Goal: Task Accomplishment & Management: Use online tool/utility

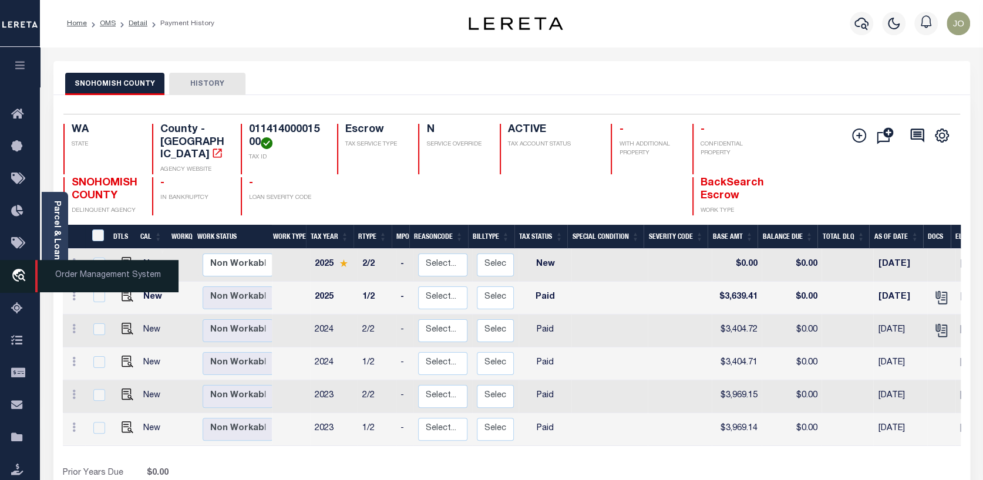
click at [17, 269] on icon "travel_explore" at bounding box center [20, 276] width 19 height 15
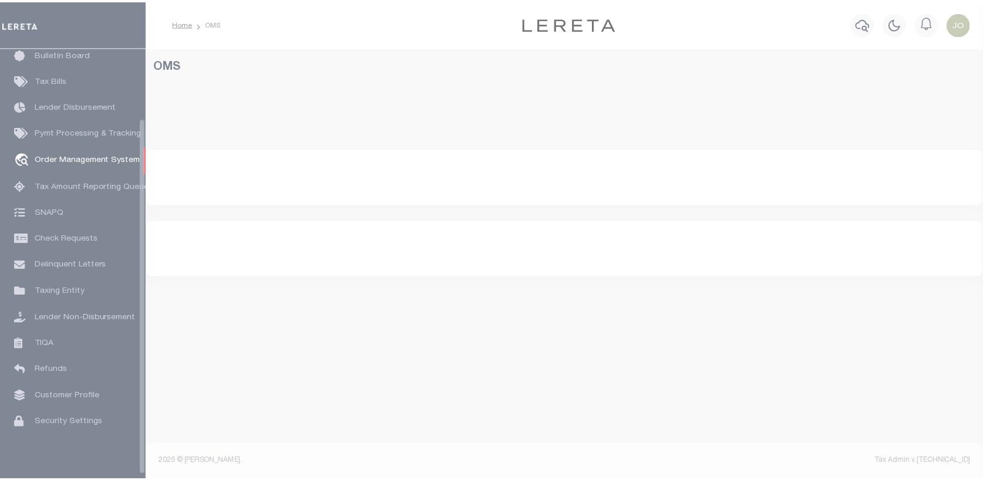
scroll to position [85, 0]
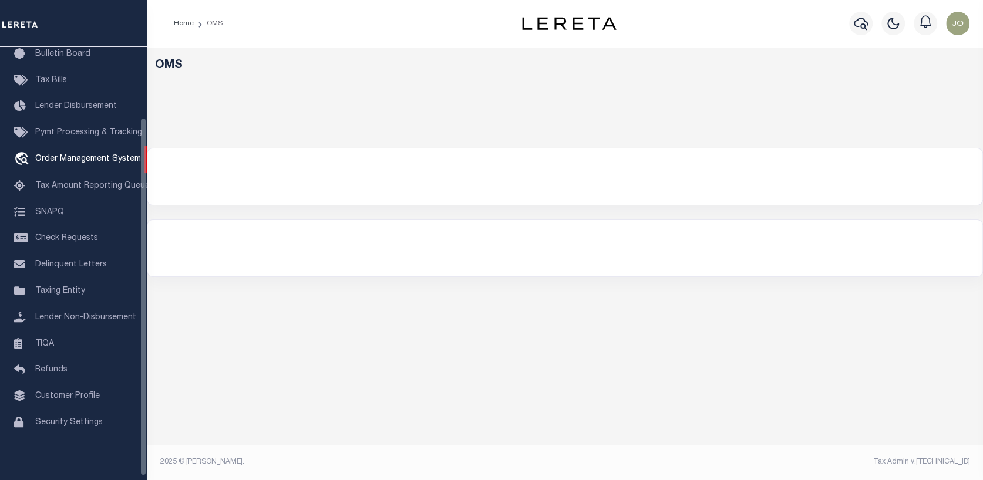
select select "200"
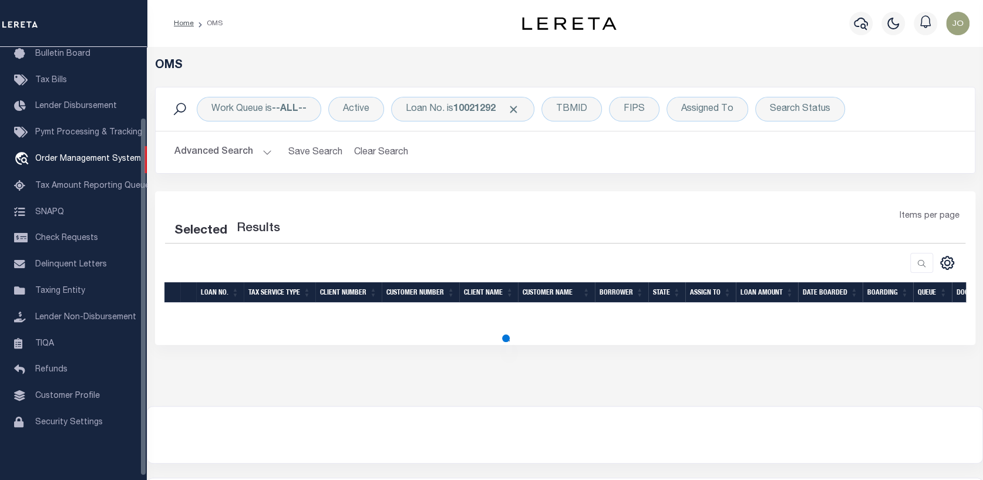
select select "200"
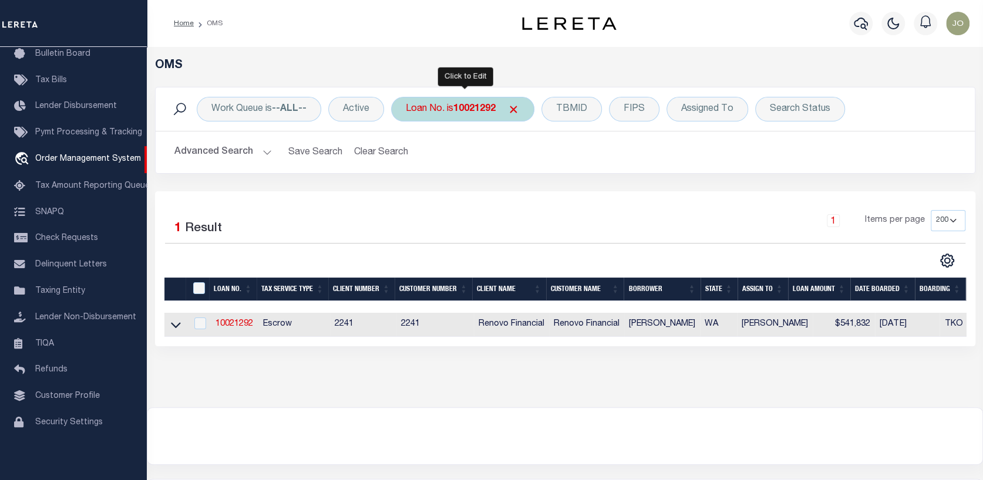
click at [520, 102] on div "Loan No. is 10021292" at bounding box center [462, 109] width 143 height 25
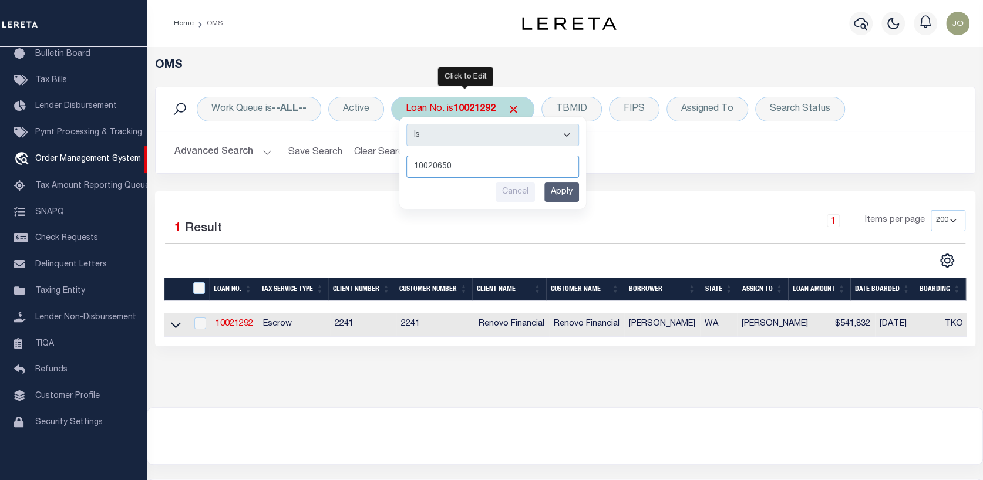
type input "10020650"
click at [562, 191] on input "Apply" at bounding box center [561, 192] width 35 height 19
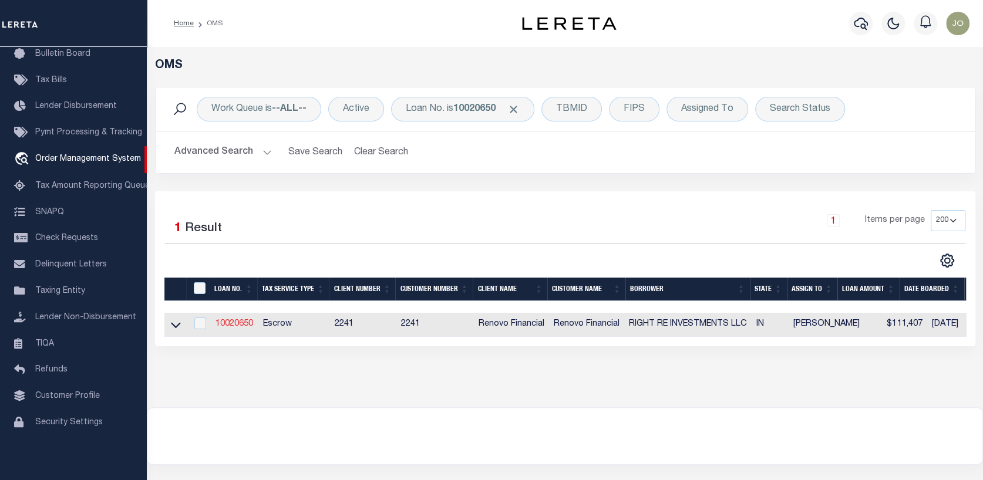
click at [230, 321] on link "10020650" at bounding box center [234, 324] width 38 height 8
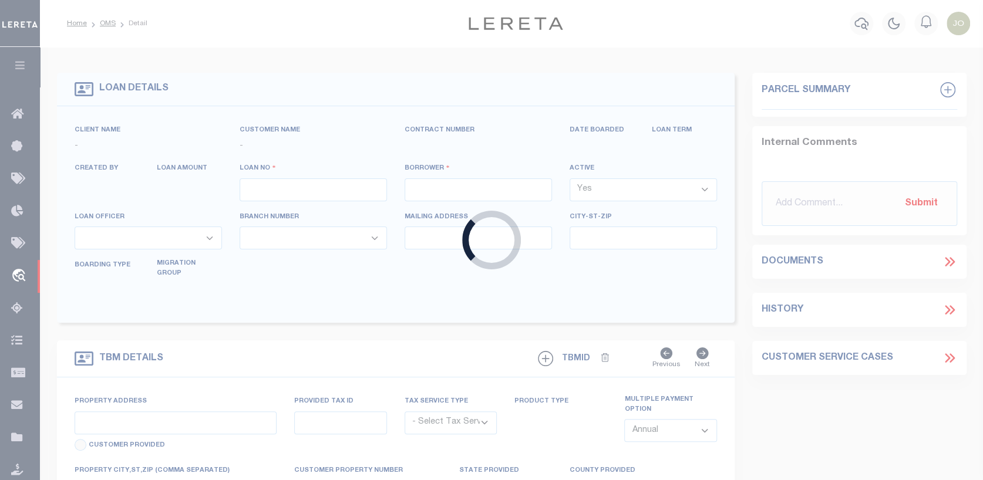
type input "10020650"
type input "RIGHT RE INVESTMENTS LLC"
select select
type input "[STREET_ADDRESS][PERSON_NAME]"
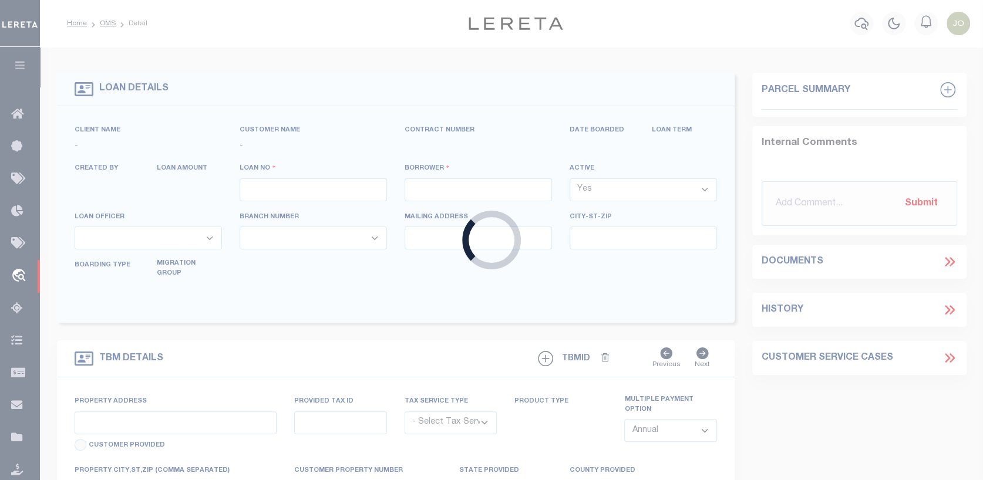
type input "[GEOGRAPHIC_DATA] 90808"
select select "10"
select select "Escrow"
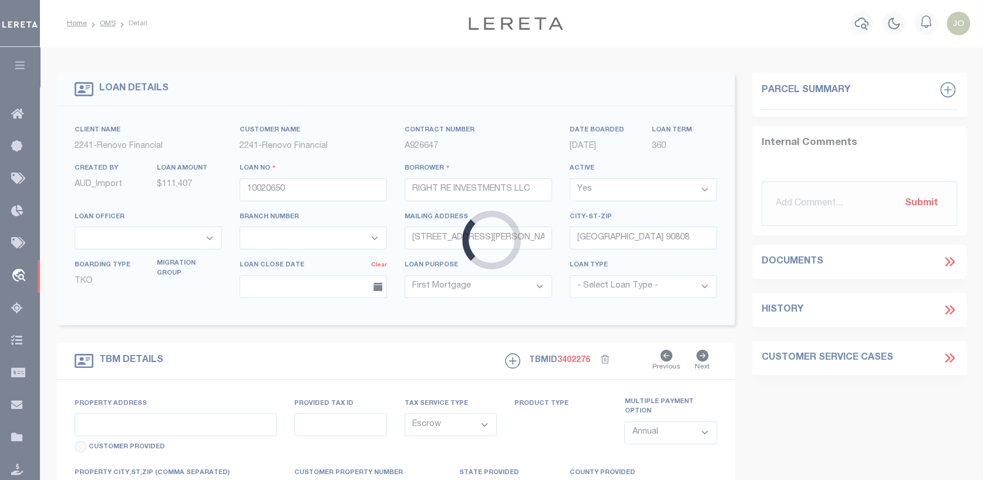
type input "[STREET_ADDRESS][PERSON_NAME]"
type input "700219209006000009"
select select
type input "CARTHAGE, IN 46115"
type input "a0kUS000007eJnt"
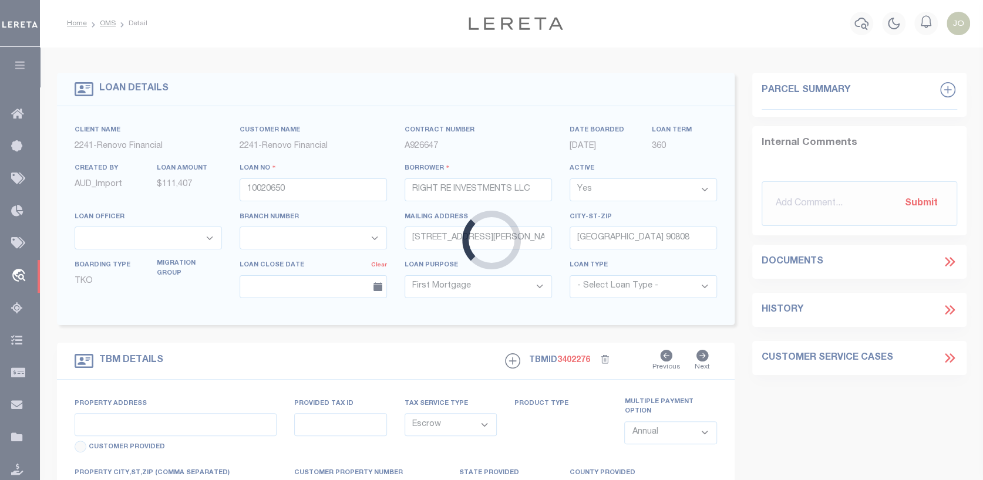
type input "IN"
select select
type textarea "Liability Limited to Customer Provided Parcel"
select select "25067"
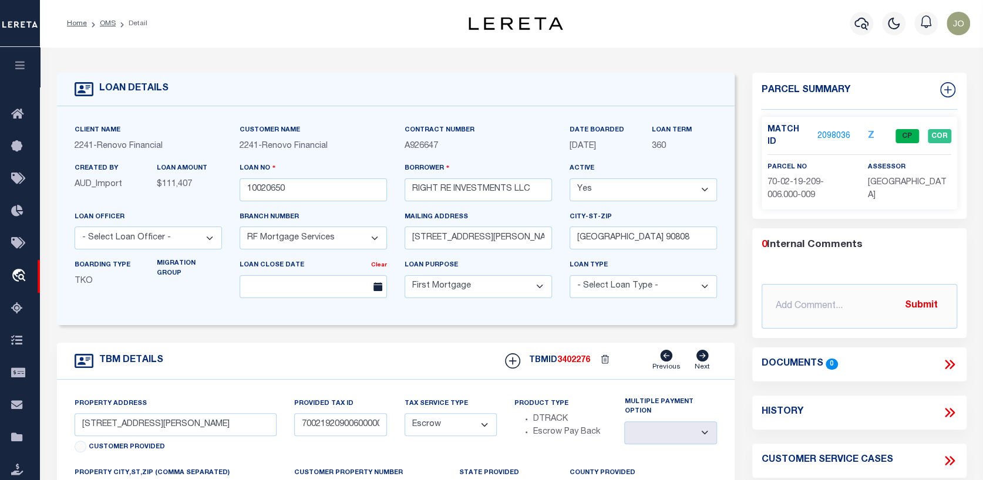
click at [826, 135] on link "2098036" at bounding box center [833, 136] width 33 height 12
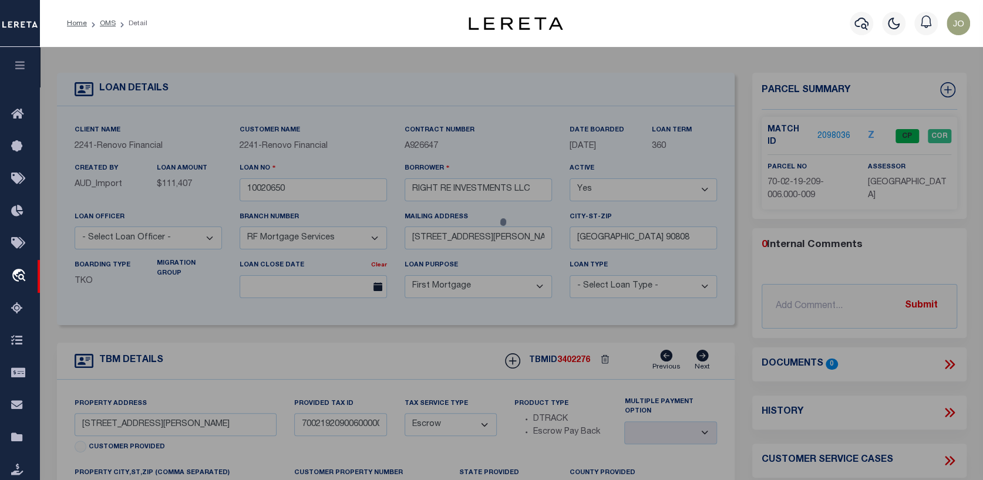
checkbox input "false"
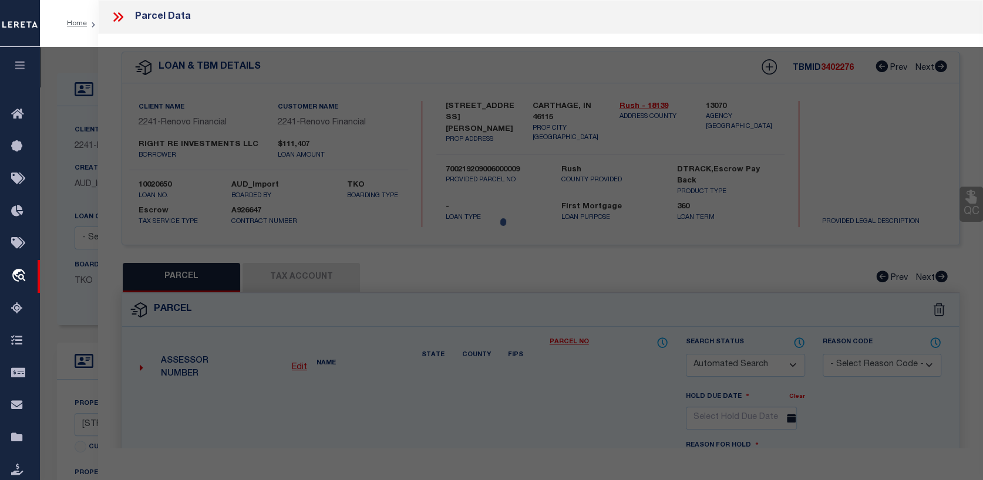
select select "CP"
type input "Right Re Investments Llc"
select select "AGW"
select select "ADD"
type input "306 & 308 Winters Way"
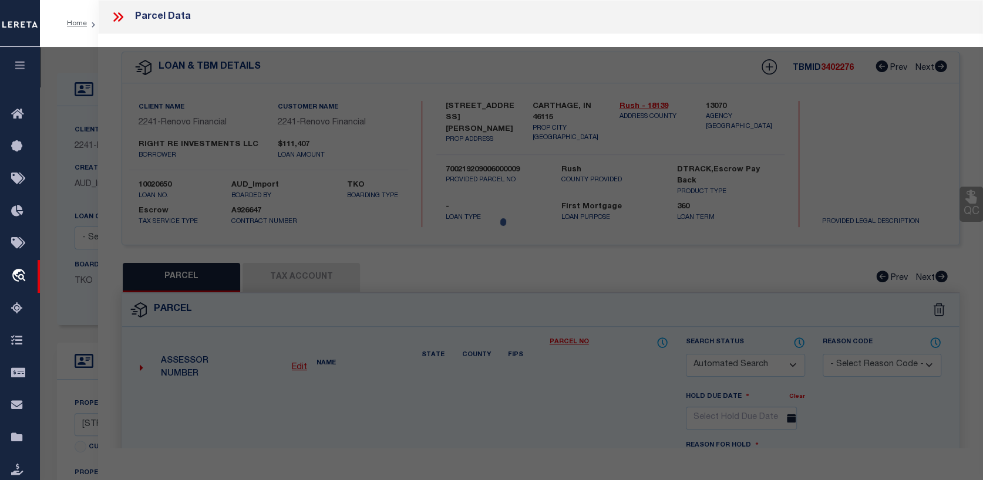
checkbox input "false"
type input "Carthage, IN, 46115"
type textarea "009-67477-[STREET_ADDRESS] 15 700219209006000009"
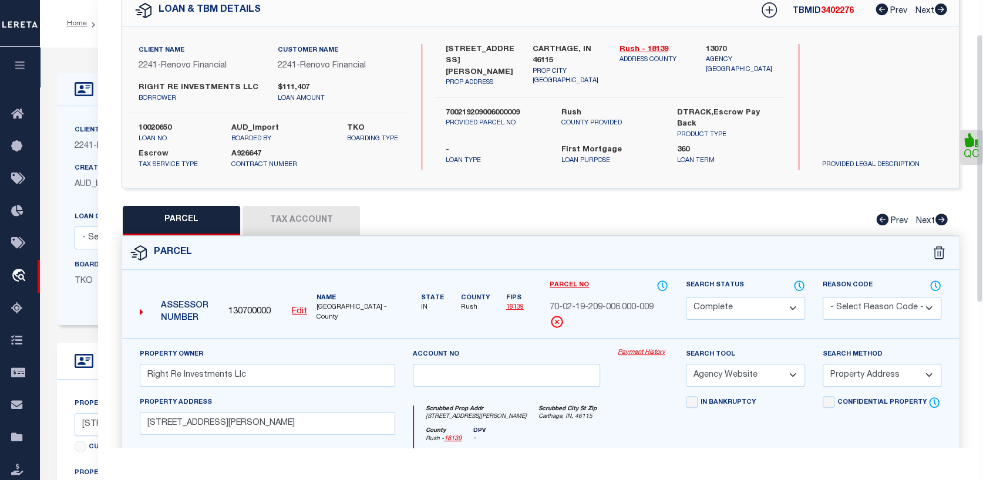
scroll to position [59, 0]
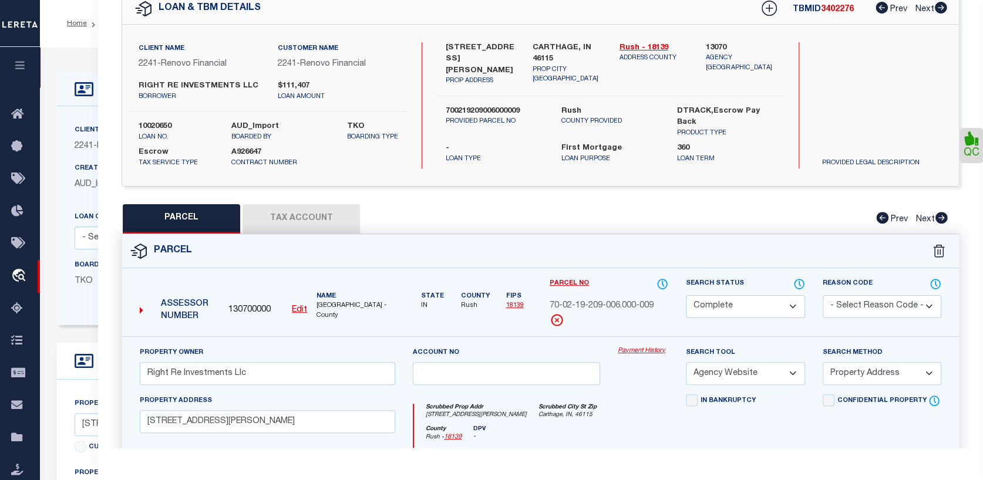
click at [312, 216] on button "Tax Account" at bounding box center [300, 218] width 117 height 29
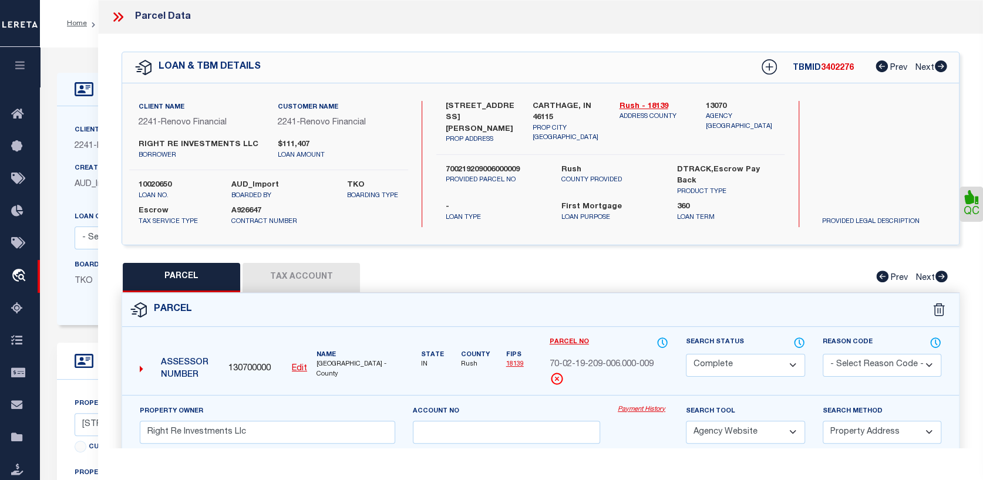
select select "100"
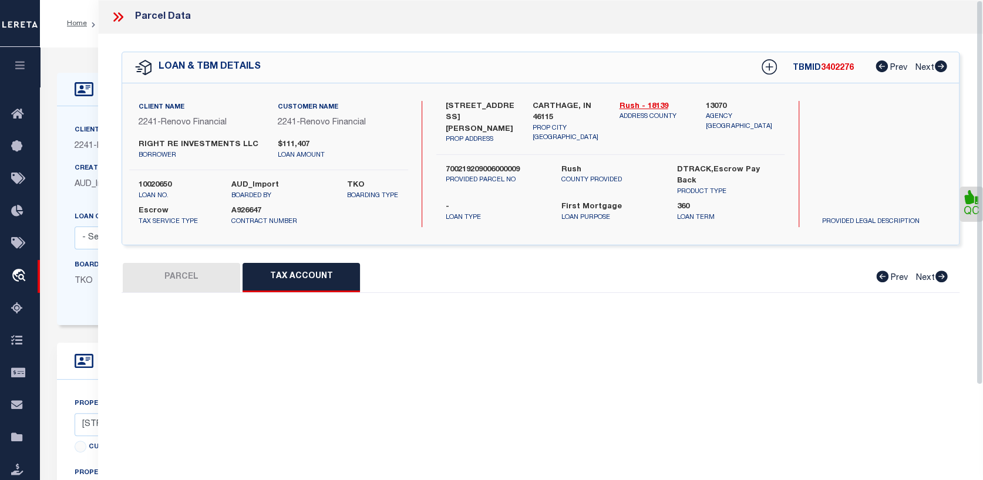
select select "100"
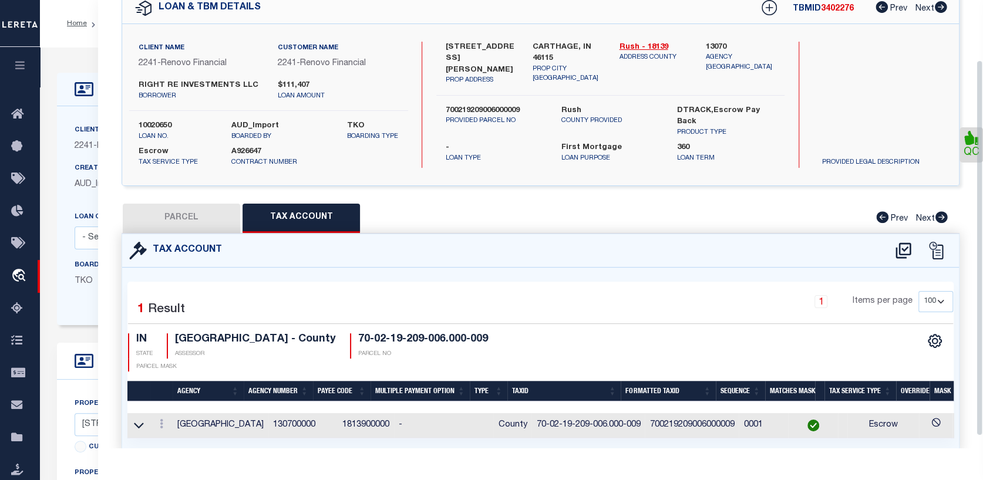
scroll to position [85, 0]
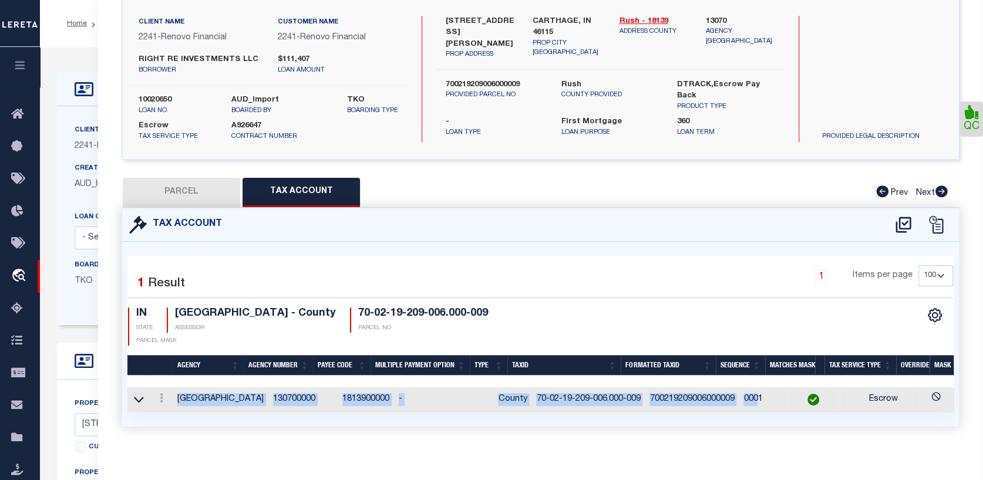
drag, startPoint x: 736, startPoint y: 397, endPoint x: 909, endPoint y: 409, distance: 173.5
click at [909, 409] on div "Selected 1 Result 1 Items per page 10 25 50 100 IN STATE" at bounding box center [540, 334] width 837 height 185
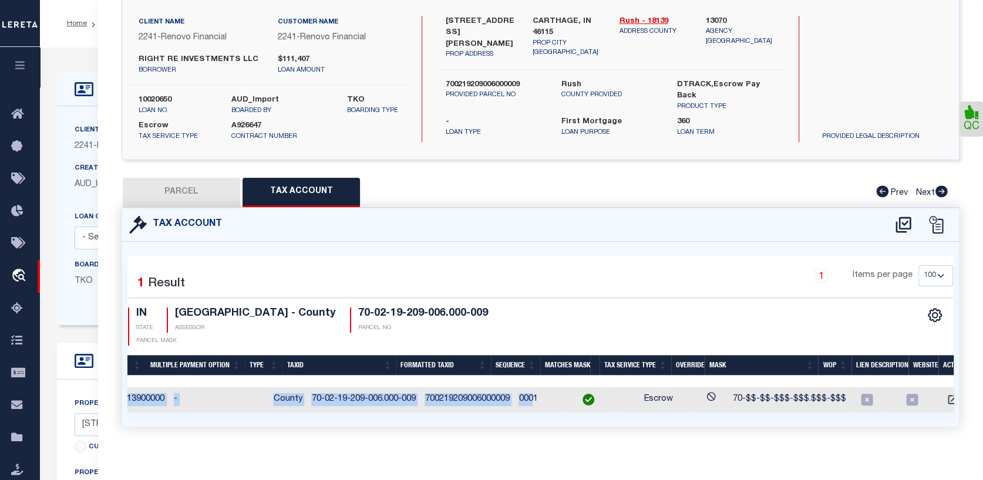
scroll to position [0, 235]
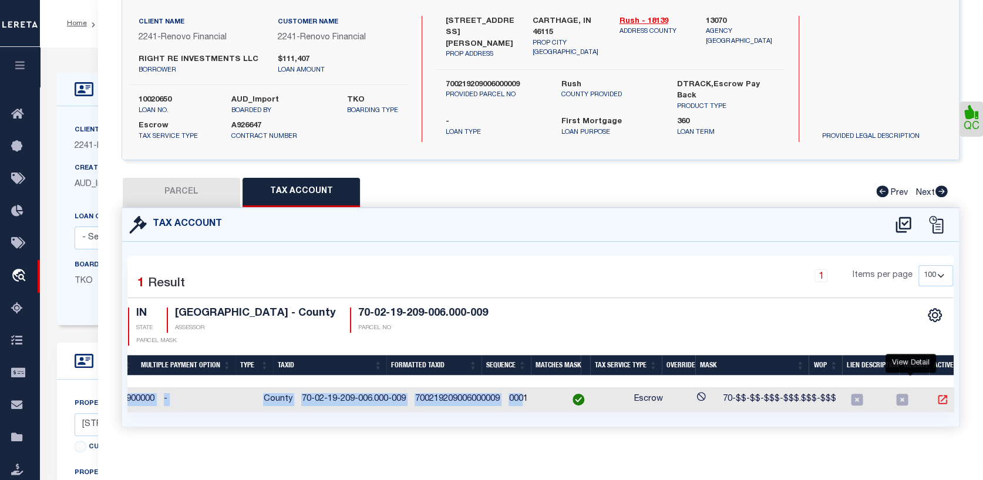
click at [936, 394] on icon "" at bounding box center [942, 400] width 12 height 12
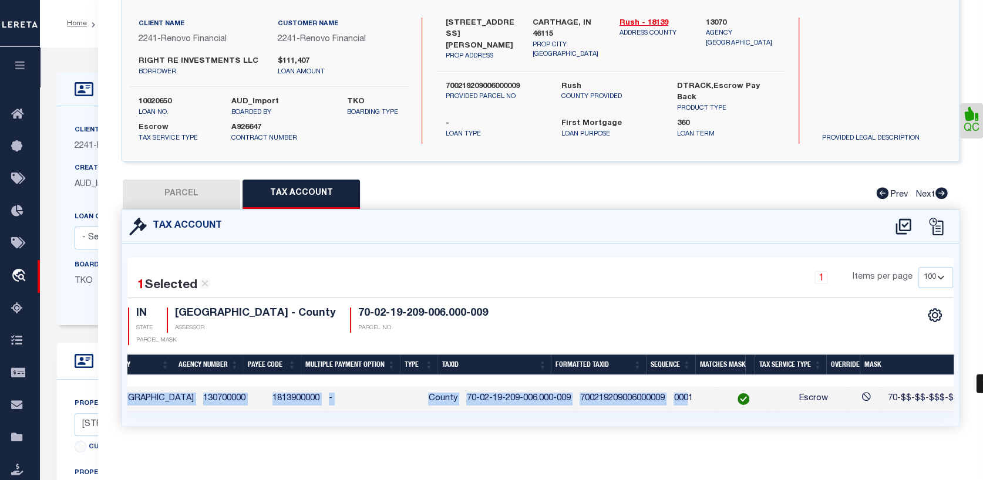
scroll to position [0, 0]
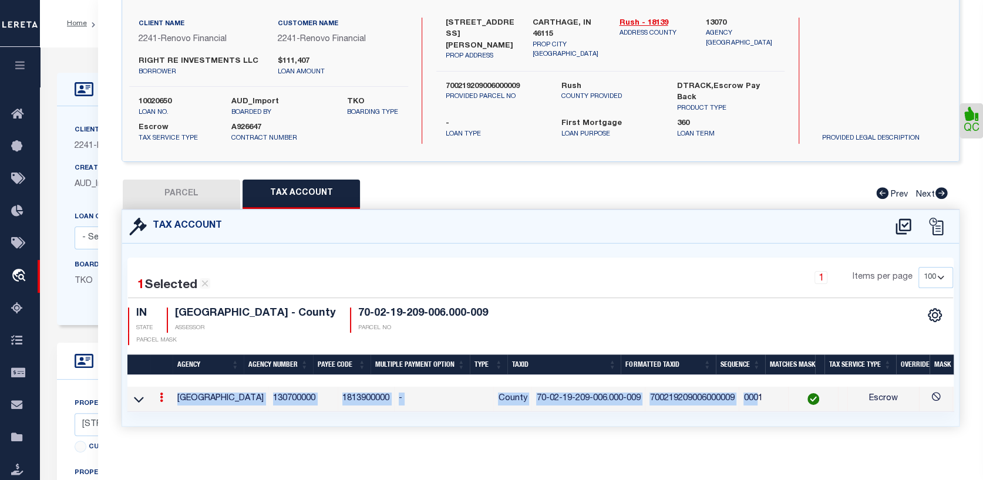
click at [205, 190] on button "PARCEL" at bounding box center [181, 194] width 117 height 29
select select "AS"
select select
checkbox input "false"
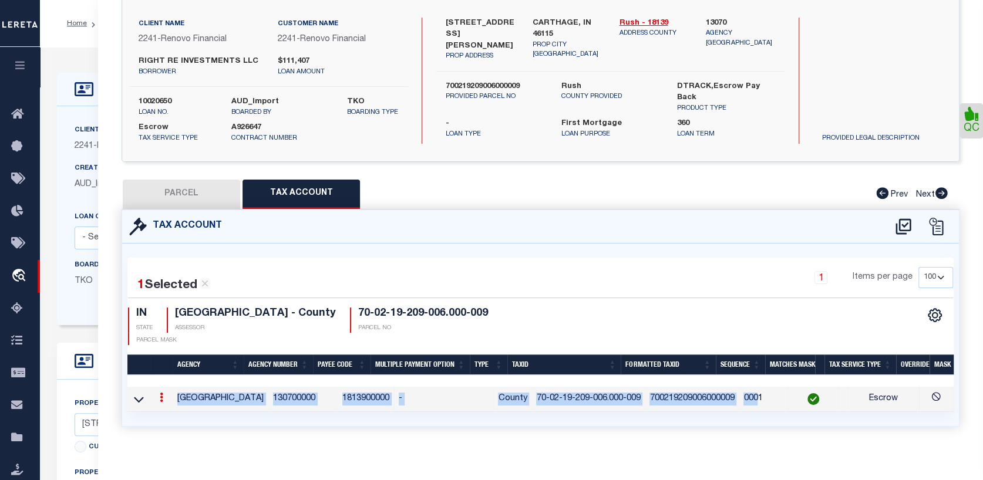
checkbox input "false"
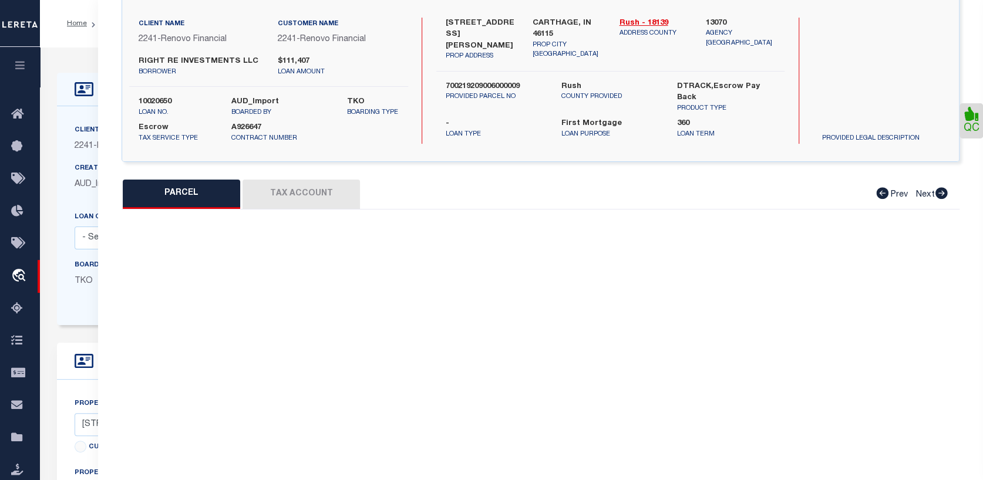
select select "CP"
type input "Right Re Investments Llc"
select select "AGW"
select select "ADD"
type input "306 & 308 Winters Way"
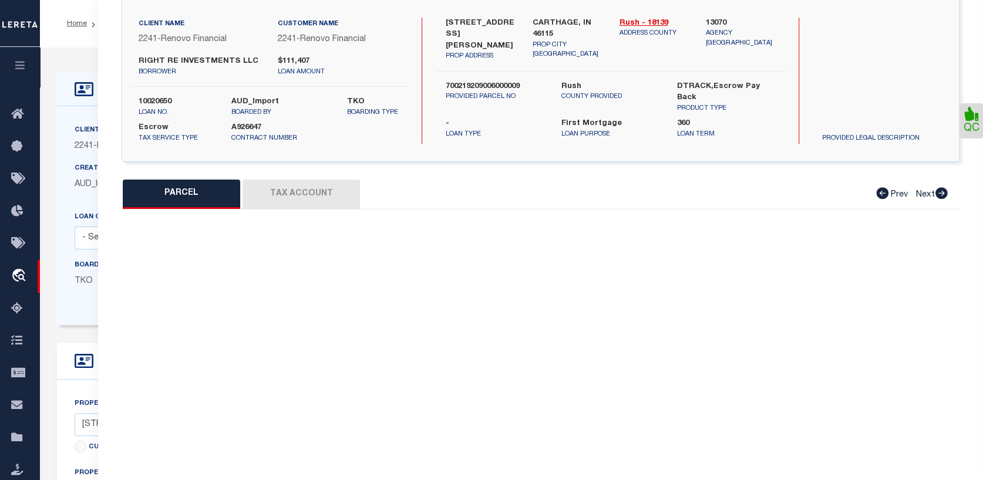
checkbox input "false"
type input "Carthage, IN, 46115"
type textarea "009-67477-[STREET_ADDRESS] 15 700219209006000009"
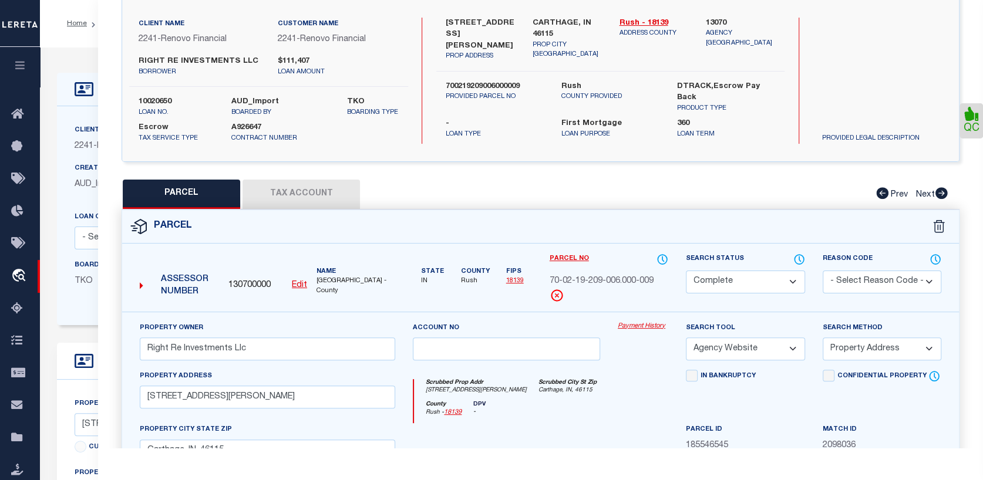
click at [648, 325] on link "Payment History" at bounding box center [643, 327] width 50 height 10
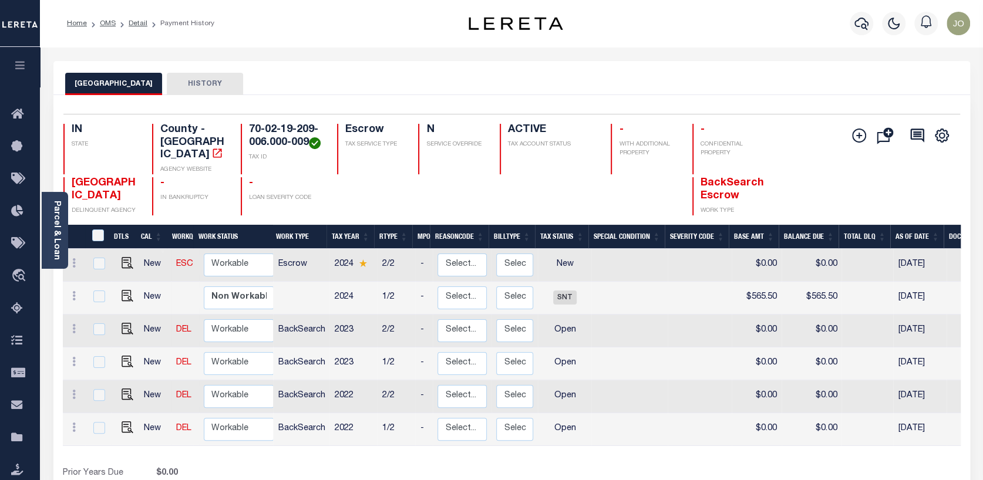
click at [92, 301] on div at bounding box center [98, 297] width 16 height 13
checkbox input "true"
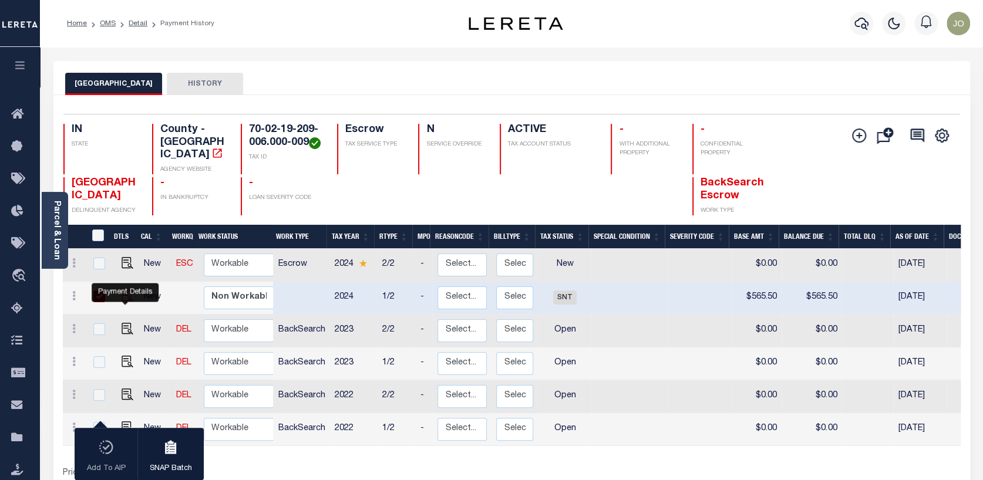
click at [126, 296] on img "" at bounding box center [128, 296] width 12 height 12
checkbox input "false"
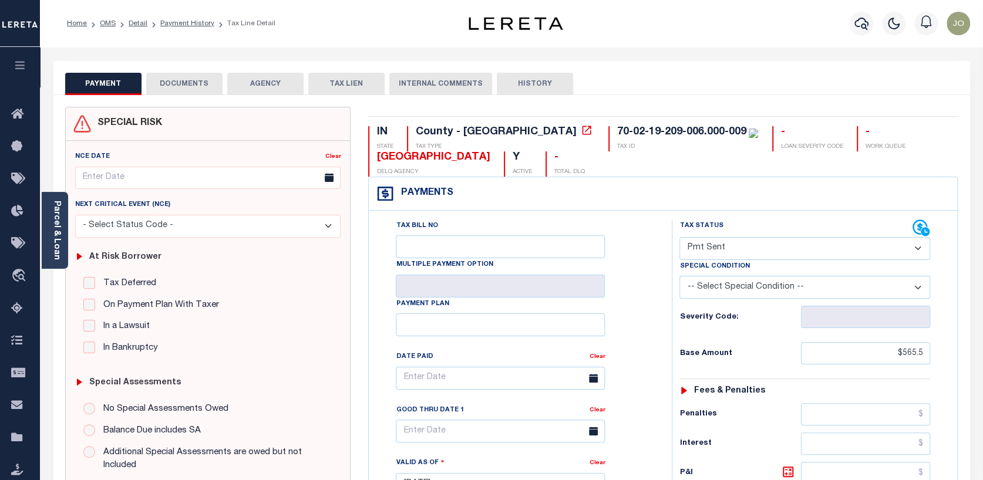
click at [914, 242] on select "- Select Status Code - Open Due/Unpaid Paid Incomplete No Tax Due Internal Refu…" at bounding box center [804, 248] width 251 height 23
select select "PYD"
click at [679, 238] on select "- Select Status Code - Open Due/Unpaid Paid Incomplete No Tax Due Internal Refu…" at bounding box center [804, 248] width 251 height 23
type input "10/14/2025"
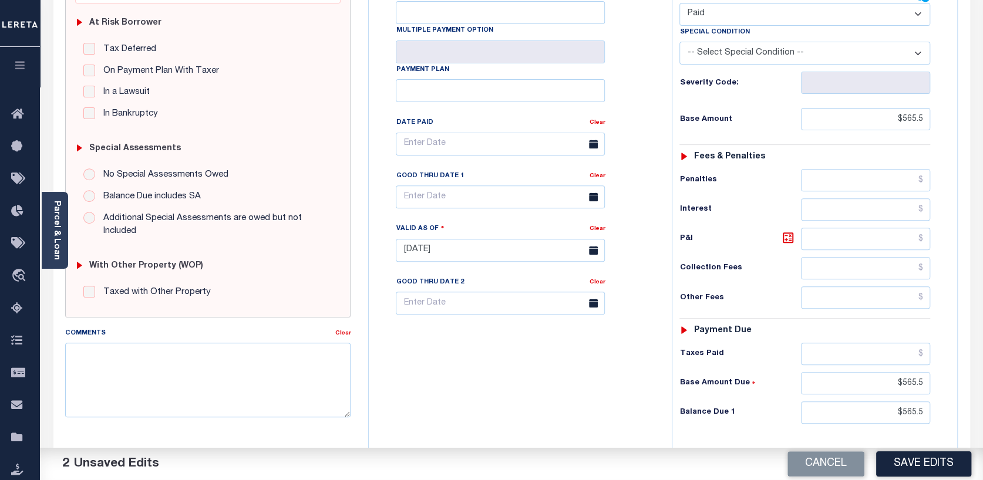
scroll to position [235, 0]
click at [922, 351] on input "text" at bounding box center [865, 353] width 129 height 22
type input "$565.50"
click at [899, 377] on input "$565.5" at bounding box center [865, 383] width 129 height 22
click at [898, 378] on input "$565.50" at bounding box center [865, 383] width 129 height 22
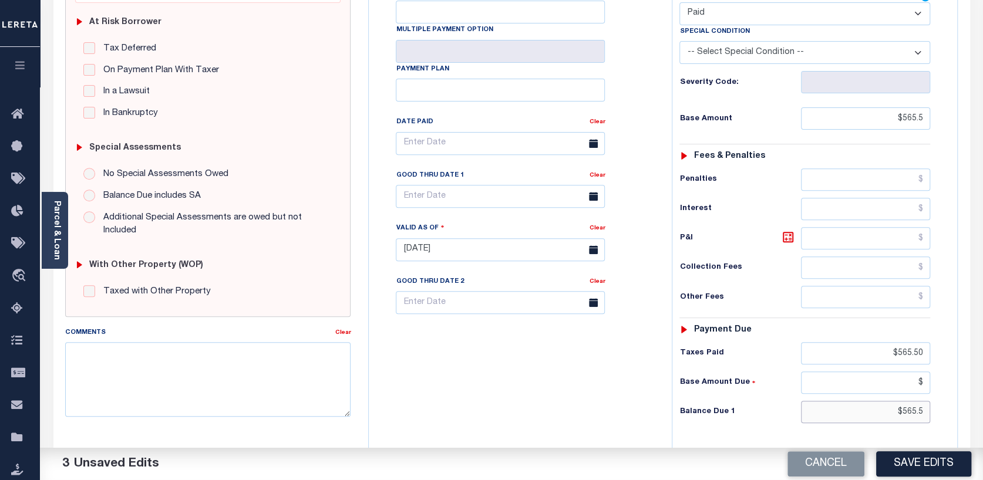
type input "$.00"
click at [901, 407] on input "$565.5" at bounding box center [865, 412] width 129 height 22
type input "$.00"
click at [935, 454] on button "Save Edits" at bounding box center [923, 463] width 95 height 25
checkbox input "false"
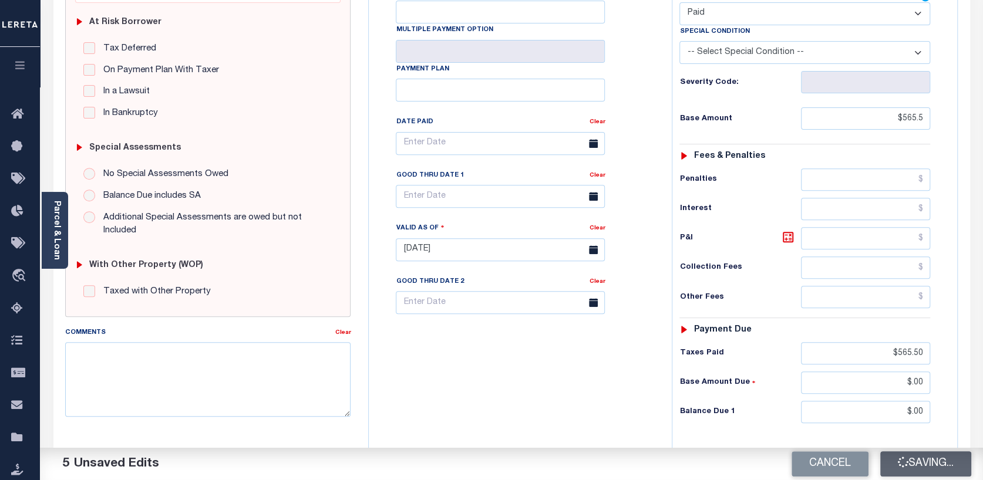
checkbox input "false"
type input "$565.5"
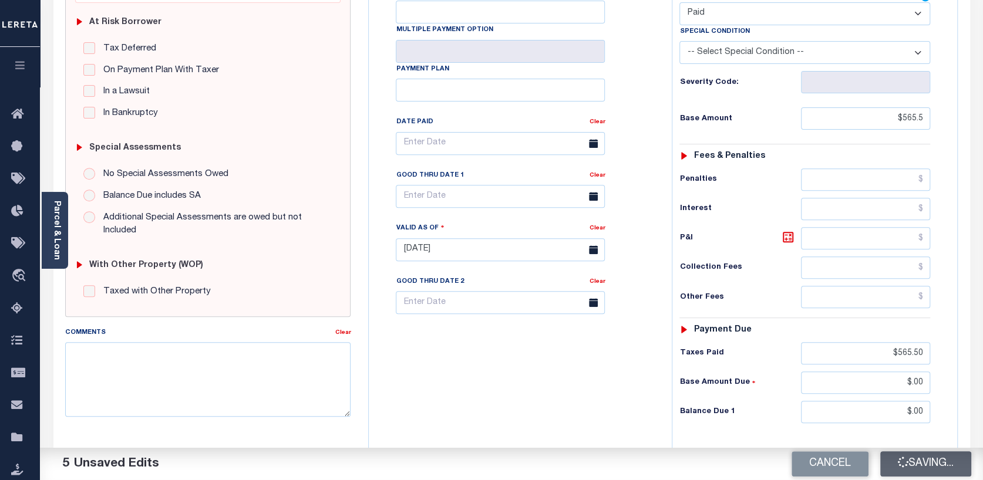
type input "$0"
